Goal: Use online tool/utility: Utilize a website feature to perform a specific function

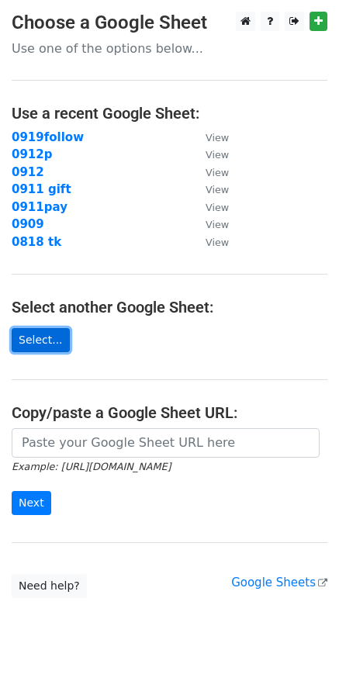
click at [36, 339] on link "Select..." at bounding box center [41, 340] width 58 height 24
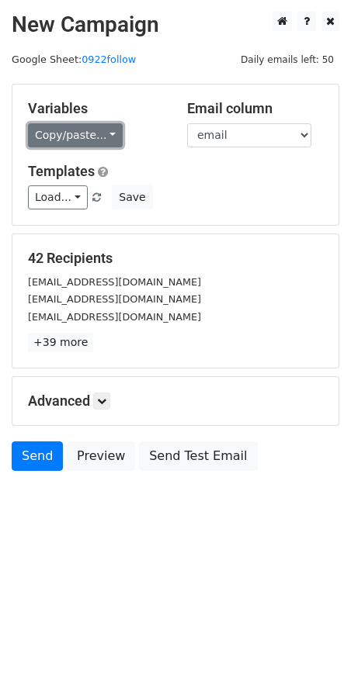
click at [71, 132] on link "Copy/paste..." at bounding box center [75, 135] width 95 height 24
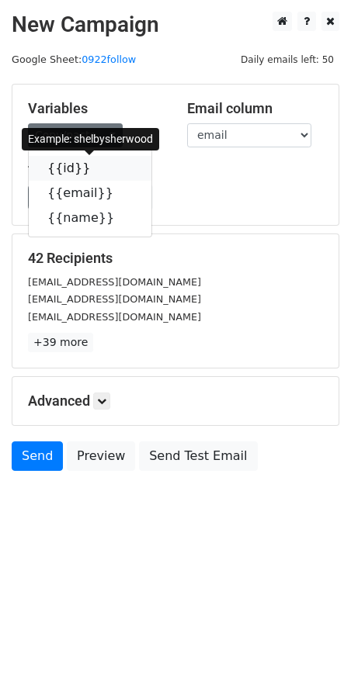
click at [59, 163] on link "{{id}}" at bounding box center [90, 168] width 123 height 25
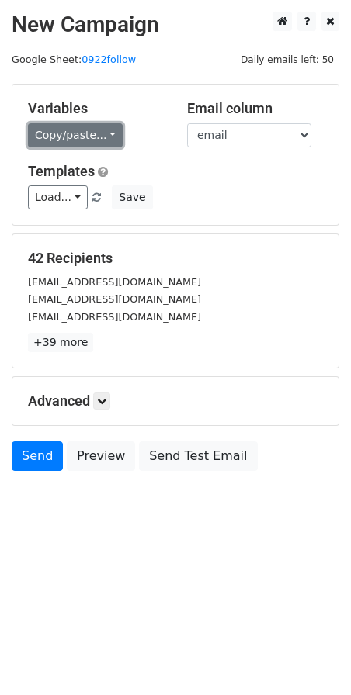
drag, startPoint x: 64, startPoint y: 133, endPoint x: 72, endPoint y: 137, distance: 8.7
click at [66, 132] on link "Copy/paste..." at bounding box center [75, 135] width 95 height 24
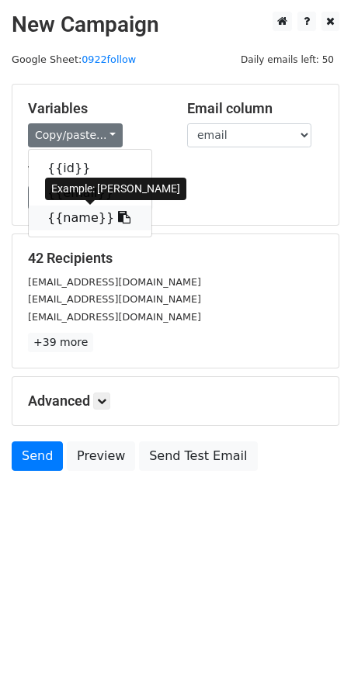
click at [67, 216] on link "{{name}}" at bounding box center [90, 218] width 123 height 25
